Goal: Information Seeking & Learning: Learn about a topic

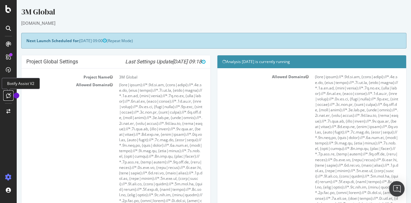
click at [8, 94] on icon at bounding box center [8, 95] width 5 height 5
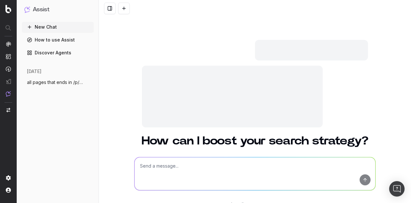
scroll to position [23, 0]
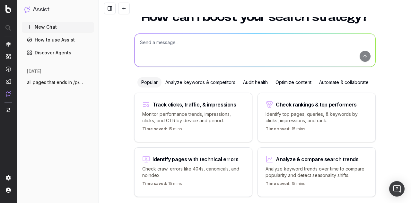
click at [191, 52] on textarea at bounding box center [255, 50] width 241 height 33
paste textarea "https://app.botify.com/3m-us/3m-global/"
drag, startPoint x: 275, startPoint y: 42, endPoint x: 191, endPoint y: 41, distance: 84.6
click at [187, 41] on textarea "all pages that contain "https://app.botify.com/3m-us/3m-global/ "" at bounding box center [255, 50] width 241 height 33
paste textarea "/p/c/materiaux-avances/ceramiques/agglomerats-de-nitrure-de-bore/"
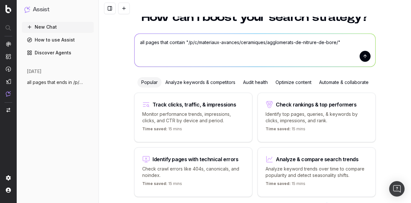
click at [351, 41] on textarea "all pages that contain "/p/c/materiaux-avances/ceramiques/agglomerats-de-nitrur…" at bounding box center [255, 50] width 241 height 33
type textarea "all pages that contain "/p/c/materiaux-avances/ceramiques/agglomerats-de-nitrur…"
click at [365, 56] on button "submit" at bounding box center [365, 56] width 11 height 11
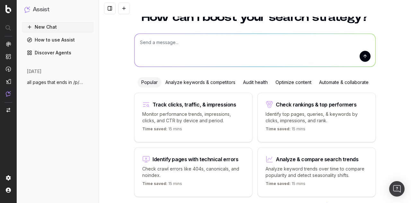
scroll to position [0, 0]
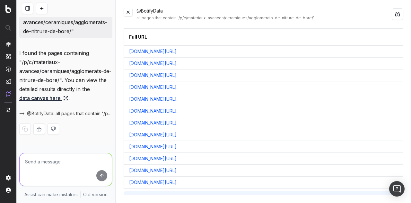
click at [392, 38] on button at bounding box center [398, 37] width 12 height 12
click at [401, 11] on icon "Notifications (F8)" at bounding box center [401, 10] width 3 height 3
click at [397, 17] on button at bounding box center [398, 14] width 12 height 12
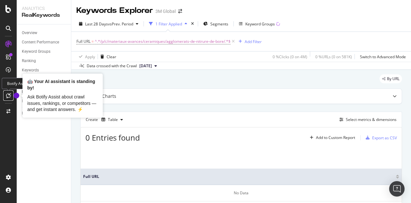
click at [8, 95] on icon at bounding box center [8, 95] width 5 height 5
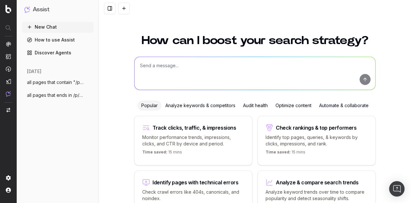
scroll to position [41, 0]
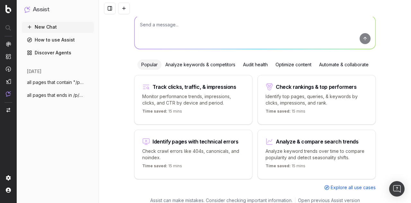
click at [55, 80] on span "all pages that contain "/p/c/materiaux-a" at bounding box center [55, 82] width 57 height 6
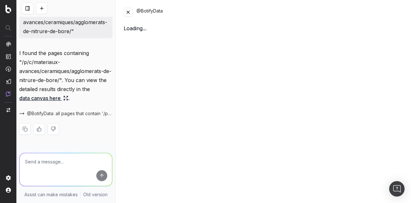
scroll to position [24, 0]
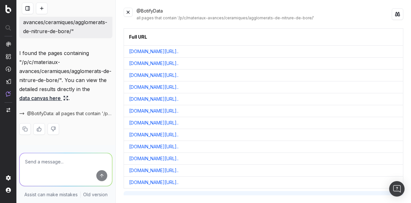
click at [392, 37] on button at bounding box center [398, 37] width 12 height 12
click at [401, 10] on icon "Notifications (F8)" at bounding box center [400, 10] width 5 height 5
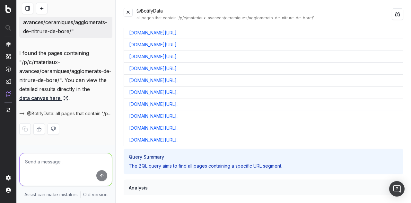
scroll to position [0, 0]
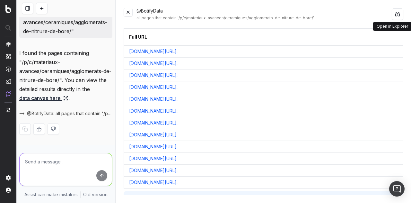
click at [397, 15] on button at bounding box center [398, 14] width 12 height 12
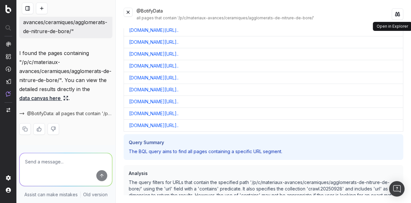
scroll to position [120, 0]
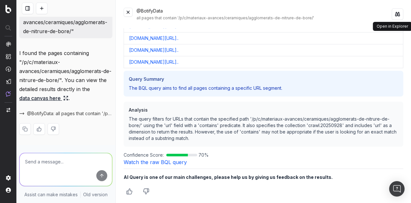
click at [155, 160] on link "Watch the raw BQL query" at bounding box center [155, 162] width 63 height 6
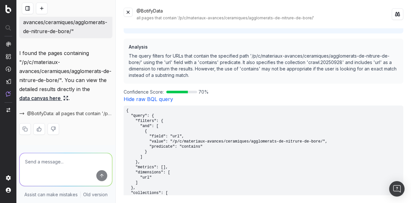
scroll to position [231, 0]
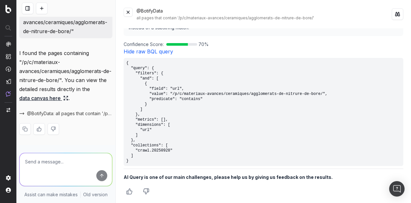
click at [159, 49] on link "Hide raw BQL query" at bounding box center [149, 51] width 50 height 6
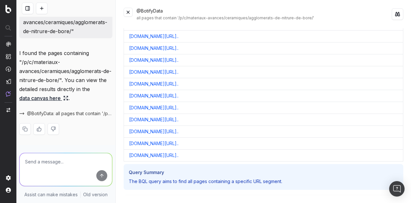
scroll to position [0, 0]
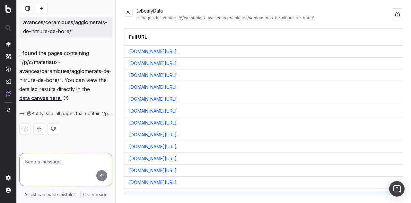
click at [179, 49] on link "[DOMAIN_NAME][URL].." at bounding box center [154, 51] width 50 height 6
click at [179, 64] on link "[DOMAIN_NAME][URL].." at bounding box center [154, 63] width 50 height 6
click at [179, 74] on link "[DOMAIN_NAME][URL].." at bounding box center [154, 75] width 50 height 6
click at [179, 86] on link "[DOMAIN_NAME][URL].." at bounding box center [154, 87] width 50 height 6
click at [179, 99] on link "[DOMAIN_NAME][URL].." at bounding box center [154, 99] width 50 height 6
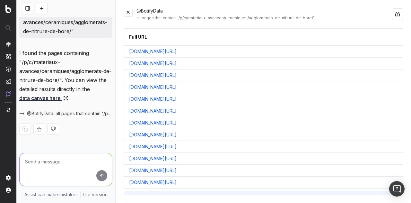
click at [179, 112] on link "[DOMAIN_NAME][URL].." at bounding box center [154, 111] width 50 height 6
click at [179, 121] on link "[DOMAIN_NAME][URL].." at bounding box center [154, 123] width 50 height 6
click at [179, 135] on link "[DOMAIN_NAME][URL].." at bounding box center [154, 134] width 50 height 6
click at [179, 147] on link "[DOMAIN_NAME][URL].." at bounding box center [154, 146] width 50 height 6
click at [179, 158] on link "[DOMAIN_NAME][URL].." at bounding box center [154, 158] width 50 height 6
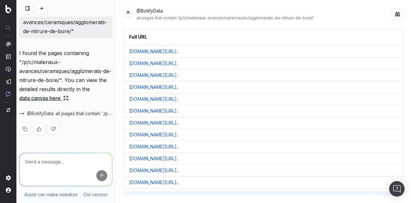
click at [179, 168] on link "[DOMAIN_NAME][URL].." at bounding box center [154, 170] width 50 height 6
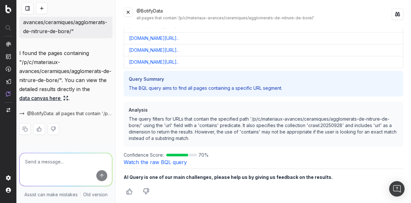
scroll to position [88, 0]
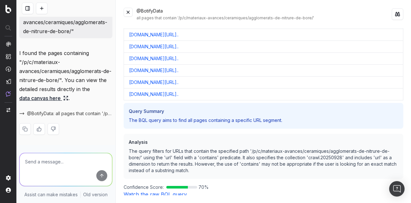
click at [179, 92] on link "[DOMAIN_NAME][URL].." at bounding box center [154, 94] width 50 height 6
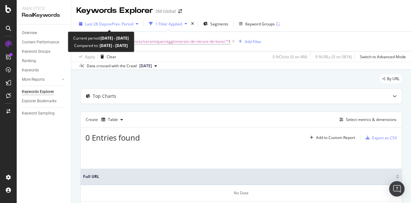
click at [137, 23] on div "button" at bounding box center [137, 24] width 8 height 4
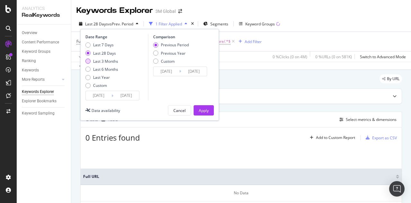
click at [112, 62] on div "Last 3 Months" at bounding box center [105, 61] width 25 height 5
type input "[DATE]"
click at [205, 111] on div "Apply" at bounding box center [204, 110] width 10 height 5
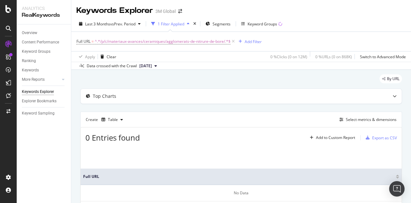
click at [152, 65] on span "[DATE]" at bounding box center [146, 66] width 13 height 6
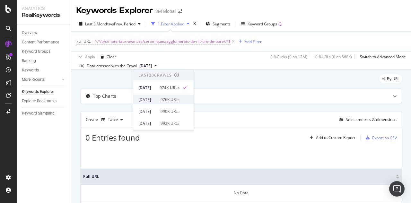
click at [190, 100] on div "2025 Sep. 21st 976K URLs" at bounding box center [163, 99] width 60 height 9
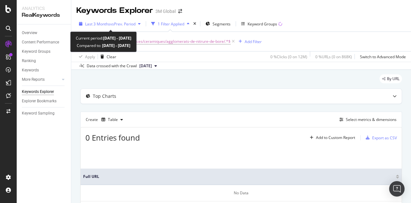
click at [131, 23] on span "vs Prev. Period" at bounding box center [122, 23] width 25 height 5
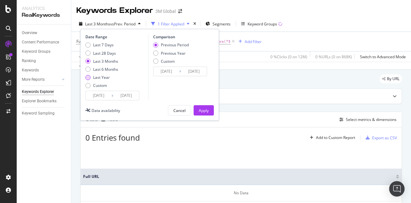
click at [102, 77] on div "Last Year" at bounding box center [101, 77] width 17 height 5
type input "2024/10/04"
type input "2023/10/05"
type input "2024/10/03"
click at [201, 108] on div "Apply" at bounding box center [204, 110] width 10 height 5
